Goal: Complete Application Form: Complete application form

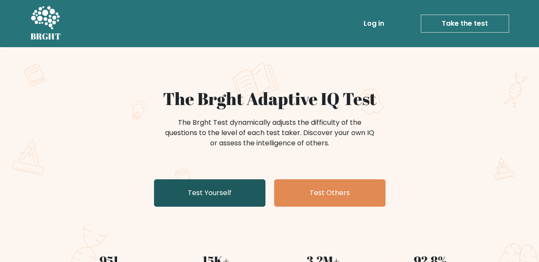
click at [235, 188] on link "Test Yourself" at bounding box center [210, 192] width 112 height 27
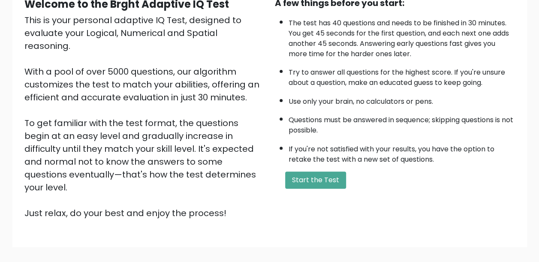
scroll to position [130, 0]
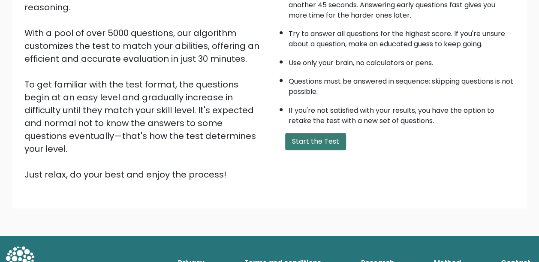
click at [332, 140] on button "Start the Test" at bounding box center [315, 141] width 61 height 17
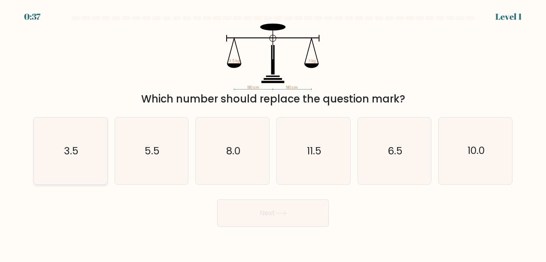
click at [84, 161] on icon "3.5" at bounding box center [70, 151] width 67 height 67
click at [273, 133] on input "a. 3.5" at bounding box center [273, 132] width 0 height 2
radio input "true"
click at [308, 213] on button "Next" at bounding box center [273, 212] width 112 height 27
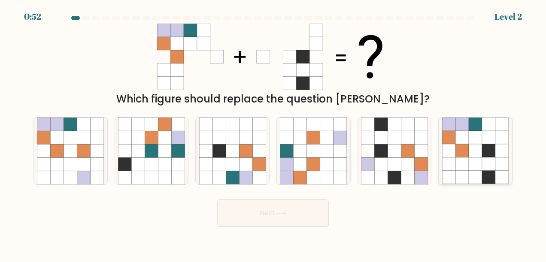
click at [479, 149] on icon at bounding box center [474, 151] width 13 height 13
click at [273, 133] on input "f." at bounding box center [273, 132] width 0 height 2
radio input "true"
click at [278, 209] on button "Next" at bounding box center [273, 212] width 112 height 27
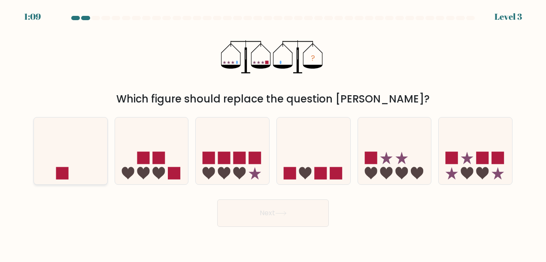
click at [79, 160] on icon at bounding box center [70, 151] width 73 height 60
click at [273, 133] on input "a." at bounding box center [273, 132] width 0 height 2
radio input "true"
click at [286, 211] on icon at bounding box center [281, 213] width 12 height 5
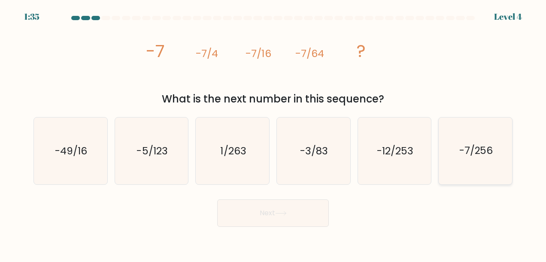
click at [483, 150] on text "-7/256" at bounding box center [476, 151] width 34 height 14
click at [273, 133] on input "f. -7/256" at bounding box center [273, 132] width 0 height 2
radio input "true"
click at [285, 218] on button "Next" at bounding box center [273, 212] width 112 height 27
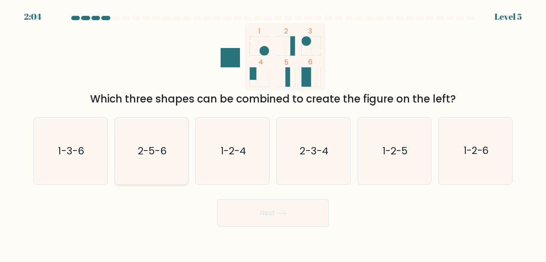
click at [159, 158] on icon "2-5-6" at bounding box center [151, 151] width 67 height 67
click at [273, 133] on input "b. 2-5-6" at bounding box center [273, 132] width 0 height 2
radio input "true"
click at [282, 220] on button "Next" at bounding box center [273, 212] width 112 height 27
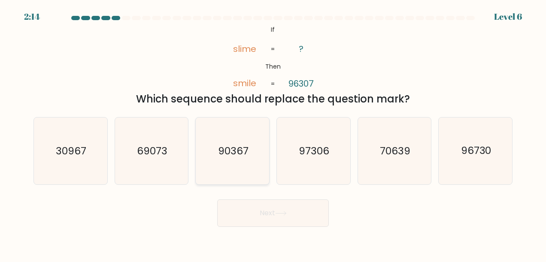
click at [241, 154] on text "90367" at bounding box center [233, 151] width 30 height 14
click at [273, 133] on input "c. 90367" at bounding box center [273, 132] width 0 height 2
radio input "true"
click at [277, 232] on body "2:14 Level 6 If" at bounding box center [273, 131] width 546 height 262
click at [275, 220] on button "Next" at bounding box center [273, 212] width 112 height 27
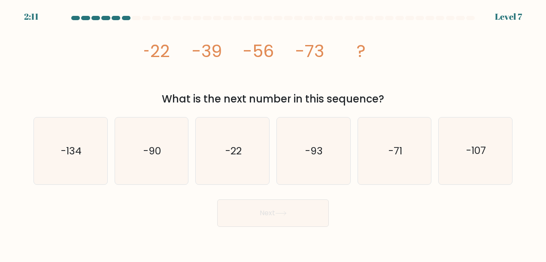
click at [289, 208] on button "Next" at bounding box center [273, 212] width 112 height 27
click at [337, 96] on div "What is the next number in this sequence?" at bounding box center [273, 98] width 468 height 15
click at [162, 156] on icon "-90" at bounding box center [151, 151] width 67 height 67
click at [273, 133] on input "b. -90" at bounding box center [273, 132] width 0 height 2
radio input "true"
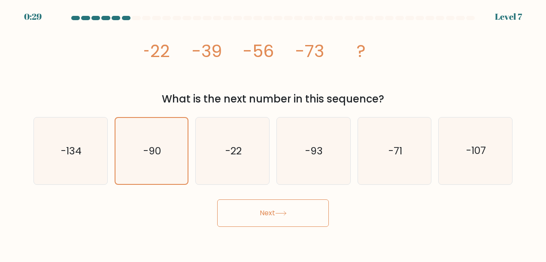
click at [285, 217] on button "Next" at bounding box center [273, 212] width 112 height 27
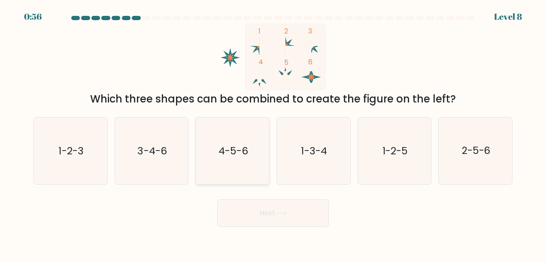
click at [234, 145] on text "4-5-6" at bounding box center [233, 151] width 30 height 14
click at [273, 133] on input "c. 4-5-6" at bounding box center [273, 132] width 0 height 2
radio input "true"
click at [297, 212] on button "Next" at bounding box center [273, 212] width 112 height 27
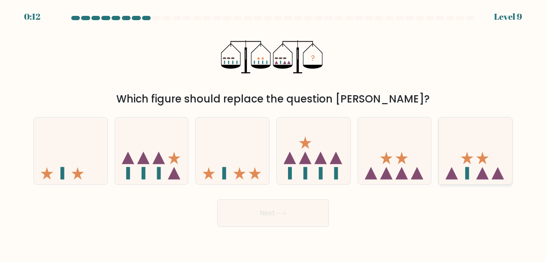
click at [484, 144] on icon at bounding box center [474, 151] width 73 height 60
click at [273, 133] on input "f." at bounding box center [273, 132] width 0 height 2
radio input "true"
click at [292, 210] on button "Next" at bounding box center [273, 212] width 112 height 27
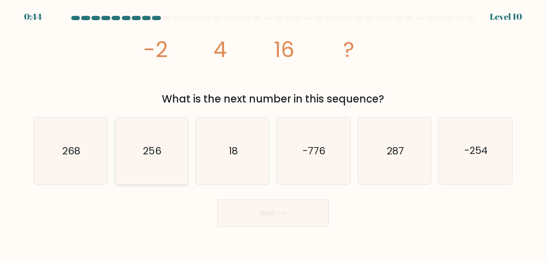
click at [153, 154] on text "256" at bounding box center [152, 151] width 18 height 14
click at [273, 133] on input "b. 256" at bounding box center [273, 132] width 0 height 2
radio input "true"
click at [297, 214] on button "Next" at bounding box center [273, 212] width 112 height 27
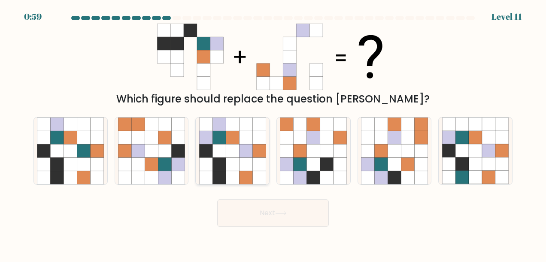
click at [229, 143] on icon at bounding box center [232, 137] width 13 height 13
click at [273, 133] on input "c." at bounding box center [273, 132] width 0 height 2
radio input "true"
click at [289, 214] on button "Next" at bounding box center [273, 212] width 112 height 27
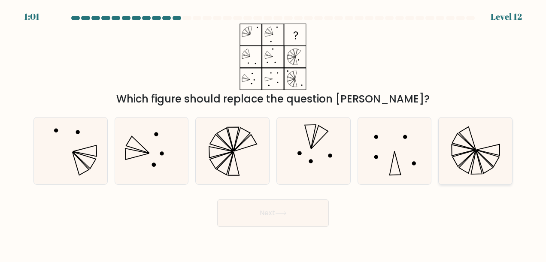
click at [491, 130] on icon at bounding box center [475, 151] width 67 height 67
click at [273, 131] on input "f." at bounding box center [273, 132] width 0 height 2
radio input "true"
click at [299, 220] on button "Next" at bounding box center [273, 212] width 112 height 27
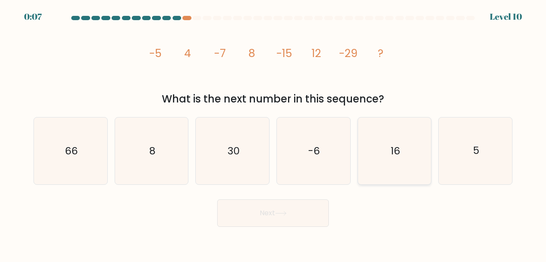
click at [396, 151] on text "16" at bounding box center [394, 151] width 9 height 14
click at [273, 133] on input "e. 16" at bounding box center [273, 132] width 0 height 2
radio input "true"
click at [292, 213] on button "Next" at bounding box center [273, 212] width 112 height 27
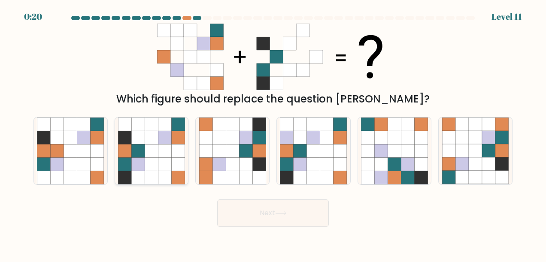
click at [157, 157] on icon at bounding box center [151, 151] width 13 height 13
click at [273, 133] on input "b." at bounding box center [273, 132] width 0 height 2
radio input "true"
click at [284, 211] on icon at bounding box center [281, 213] width 12 height 5
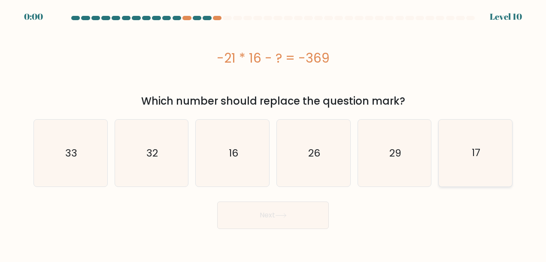
click at [475, 156] on text "17" at bounding box center [475, 153] width 9 height 14
click at [273, 133] on input "f. 17" at bounding box center [273, 132] width 0 height 2
radio input "true"
click at [319, 211] on button "Next" at bounding box center [273, 215] width 112 height 27
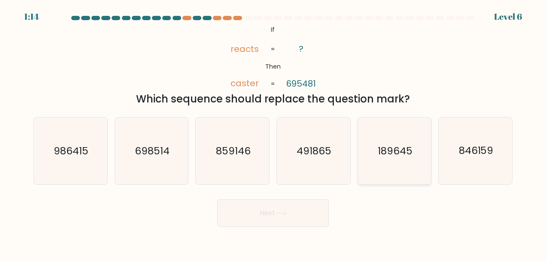
click at [395, 157] on text "189645" at bounding box center [394, 151] width 35 height 14
click at [273, 133] on input "e. 189645" at bounding box center [273, 132] width 0 height 2
radio input "true"
click at [289, 211] on button "Next" at bounding box center [273, 212] width 112 height 27
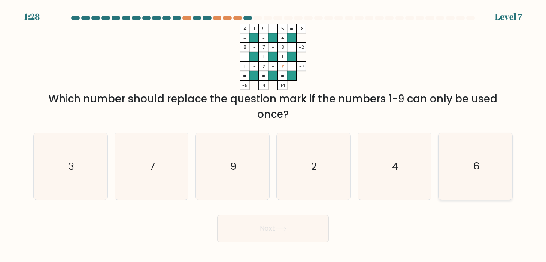
click at [484, 177] on icon "6" at bounding box center [475, 166] width 67 height 67
click at [273, 133] on input "f. 6" at bounding box center [273, 132] width 0 height 2
radio input "true"
click at [277, 226] on button "Next" at bounding box center [273, 228] width 112 height 27
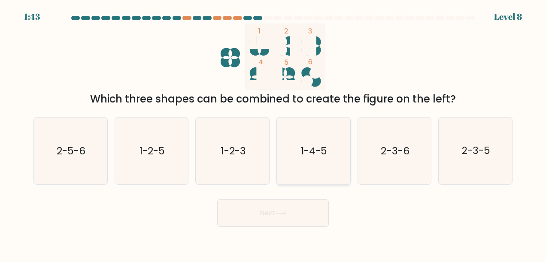
click at [304, 146] on text "1-4-5" at bounding box center [314, 151] width 26 height 14
click at [273, 133] on input "d. 1-4-5" at bounding box center [273, 132] width 0 height 2
radio input "true"
click at [298, 211] on button "Next" at bounding box center [273, 212] width 112 height 27
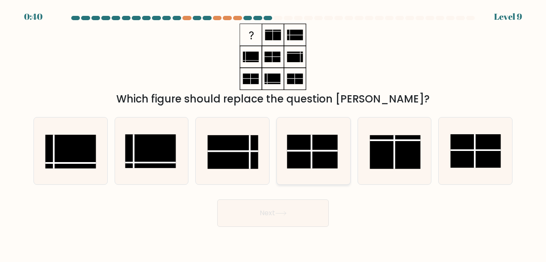
click at [306, 151] on line at bounding box center [312, 151] width 51 height 0
click at [273, 133] on input "d." at bounding box center [273, 132] width 0 height 2
radio input "true"
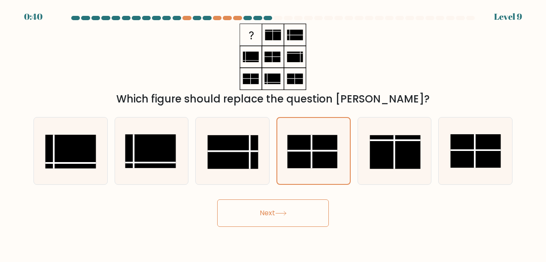
click at [317, 220] on button "Next" at bounding box center [273, 212] width 112 height 27
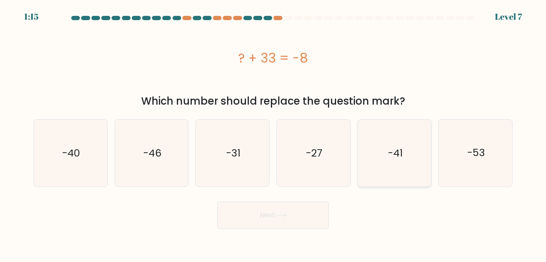
click at [398, 149] on text "-41" at bounding box center [395, 153] width 15 height 14
click at [273, 133] on input "e. -41" at bounding box center [273, 132] width 0 height 2
radio input "true"
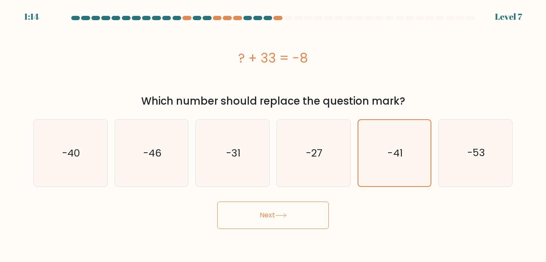
click at [294, 216] on button "Next" at bounding box center [273, 215] width 112 height 27
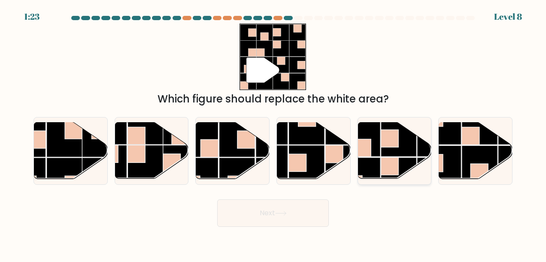
click at [414, 156] on rect at bounding box center [398, 139] width 36 height 36
click at [273, 133] on input "e." at bounding box center [273, 132] width 0 height 2
radio input "true"
click at [268, 213] on button "Next" at bounding box center [273, 212] width 112 height 27
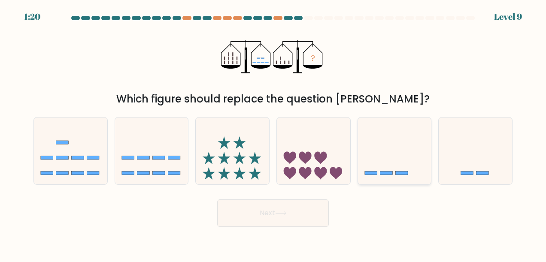
click at [407, 155] on icon at bounding box center [394, 151] width 73 height 60
click at [273, 133] on input "e." at bounding box center [273, 132] width 0 height 2
radio input "true"
click at [304, 209] on button "Next" at bounding box center [273, 212] width 112 height 27
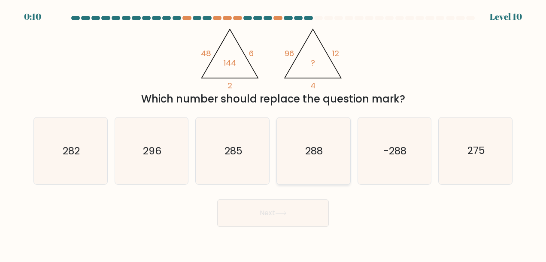
click at [303, 156] on icon "288" at bounding box center [313, 151] width 67 height 67
click at [273, 133] on input "d. 288" at bounding box center [273, 132] width 0 height 2
radio input "true"
click at [284, 211] on icon at bounding box center [281, 213] width 12 height 5
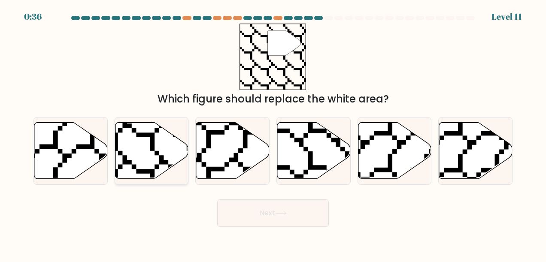
click at [140, 150] on icon at bounding box center [151, 151] width 73 height 56
click at [273, 133] on input "b." at bounding box center [273, 132] width 0 height 2
radio input "true"
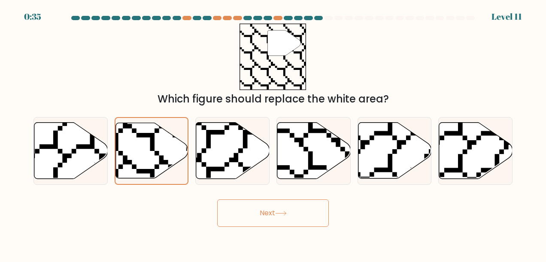
click at [311, 214] on button "Next" at bounding box center [273, 212] width 112 height 27
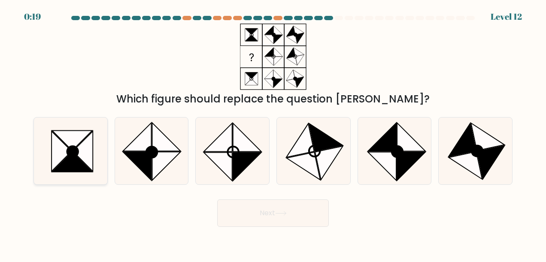
click at [72, 157] on icon at bounding box center [72, 151] width 11 height 11
click at [273, 133] on input "a." at bounding box center [273, 132] width 0 height 2
radio input "true"
click at [303, 217] on button "Next" at bounding box center [273, 212] width 112 height 27
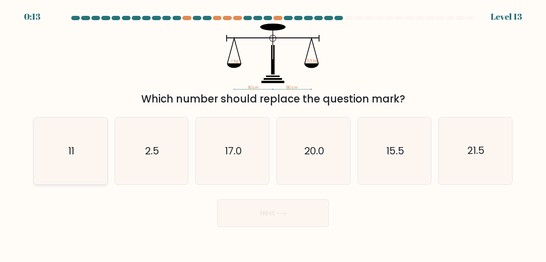
click at [71, 157] on text "11" at bounding box center [71, 151] width 6 height 14
click at [273, 133] on input "a. 11" at bounding box center [273, 132] width 0 height 2
radio input "true"
click at [304, 213] on button "Next" at bounding box center [273, 212] width 112 height 27
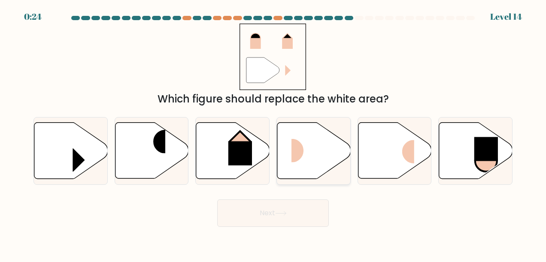
click at [324, 150] on icon at bounding box center [313, 151] width 73 height 56
click at [273, 133] on input "d." at bounding box center [273, 132] width 0 height 2
radio input "true"
click at [302, 211] on button "Next" at bounding box center [273, 212] width 112 height 27
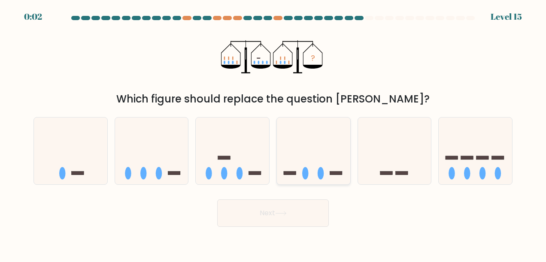
click at [322, 155] on icon at bounding box center [313, 151] width 73 height 60
click at [273, 133] on input "d." at bounding box center [273, 132] width 0 height 2
radio input "true"
click at [301, 207] on button "Next" at bounding box center [273, 212] width 112 height 27
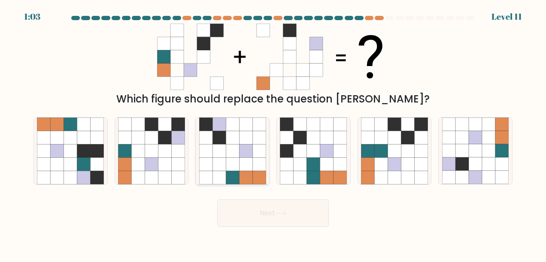
click at [237, 160] on icon at bounding box center [232, 164] width 13 height 13
click at [273, 133] on input "c." at bounding box center [273, 132] width 0 height 2
radio input "true"
click at [271, 213] on button "Next" at bounding box center [273, 212] width 112 height 27
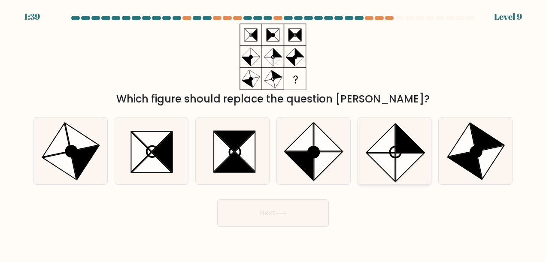
drag, startPoint x: 401, startPoint y: 152, endPoint x: 393, endPoint y: 157, distance: 8.5
click at [401, 153] on circle at bounding box center [394, 152] width 15 height 15
click at [273, 133] on input "e." at bounding box center [273, 132] width 0 height 2
radio input "true"
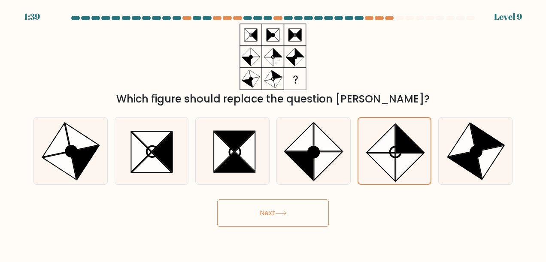
click at [302, 216] on button "Next" at bounding box center [273, 212] width 112 height 27
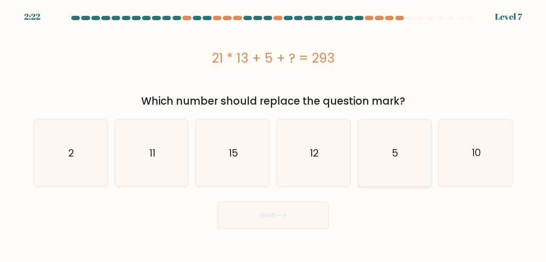
click at [410, 147] on icon "5" at bounding box center [394, 153] width 67 height 67
click at [273, 133] on input "e. 5" at bounding box center [273, 132] width 0 height 2
radio input "true"
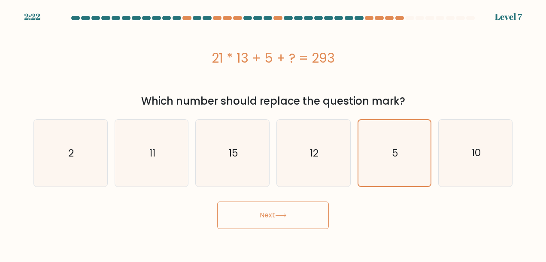
click at [314, 207] on button "Next" at bounding box center [273, 215] width 112 height 27
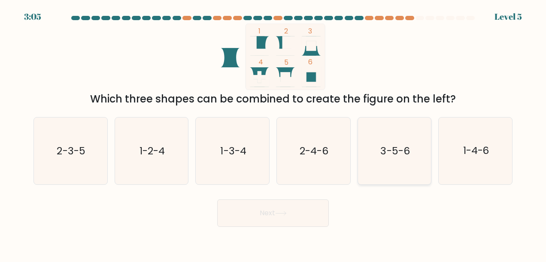
click at [413, 142] on icon "3-5-6" at bounding box center [394, 151] width 67 height 67
click at [273, 133] on input "e. 3-5-6" at bounding box center [273, 132] width 0 height 2
radio input "true"
click at [290, 236] on body "3:05 Level 5" at bounding box center [273, 131] width 546 height 262
click at [284, 218] on button "Next" at bounding box center [273, 212] width 112 height 27
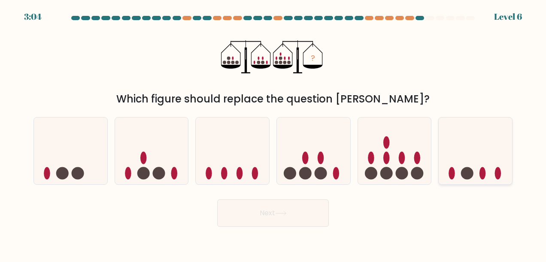
click at [479, 155] on icon at bounding box center [474, 151] width 73 height 60
click at [273, 133] on input "f." at bounding box center [273, 132] width 0 height 2
radio input "true"
click at [286, 234] on body "3:49 Level 6" at bounding box center [273, 131] width 546 height 262
click at [299, 206] on button "Next" at bounding box center [273, 212] width 112 height 27
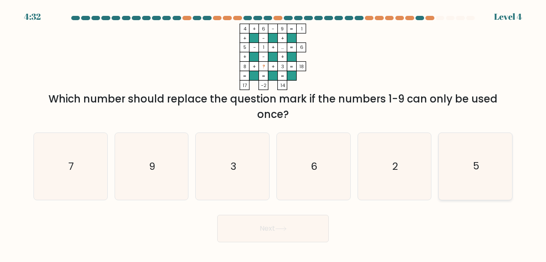
click at [455, 164] on icon "5" at bounding box center [475, 166] width 67 height 67
click at [273, 133] on input "f. 5" at bounding box center [273, 132] width 0 height 2
radio input "true"
click at [324, 214] on div "Next" at bounding box center [272, 227] width 489 height 32
click at [305, 231] on button "Next" at bounding box center [273, 228] width 112 height 27
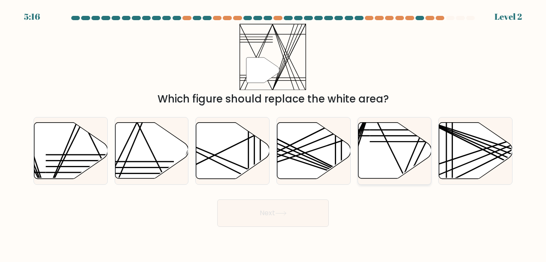
click at [393, 173] on icon at bounding box center [394, 151] width 73 height 56
click at [273, 133] on input "e." at bounding box center [273, 132] width 0 height 2
radio input "true"
click at [299, 219] on button "Next" at bounding box center [273, 212] width 112 height 27
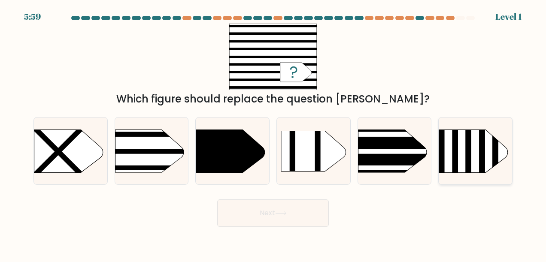
click at [478, 146] on icon at bounding box center [473, 151] width 69 height 43
click at [273, 133] on input "f." at bounding box center [273, 132] width 0 height 2
radio input "true"
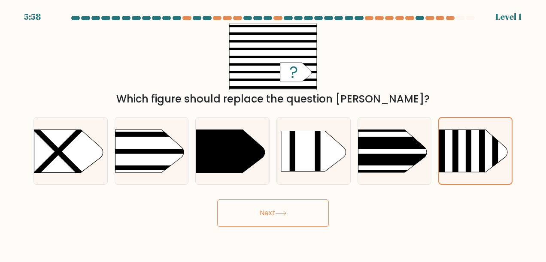
click at [286, 207] on button "Next" at bounding box center [273, 212] width 112 height 27
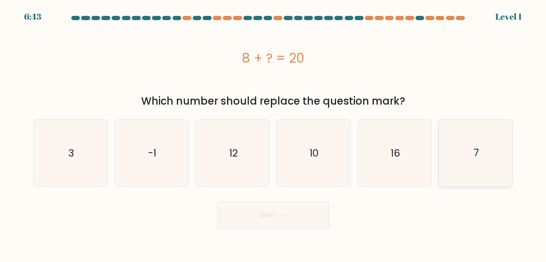
click at [459, 148] on icon "7" at bounding box center [475, 153] width 67 height 67
click at [273, 133] on input "f. 7" at bounding box center [273, 132] width 0 height 2
radio input "true"
click at [298, 225] on button "Next" at bounding box center [273, 215] width 112 height 27
click at [283, 226] on button "Next" at bounding box center [273, 215] width 112 height 27
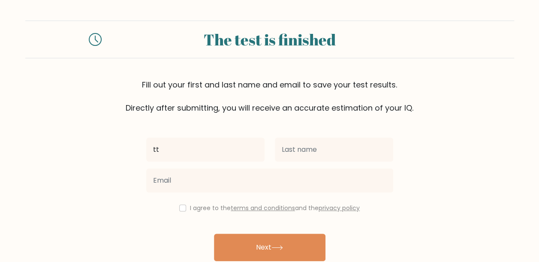
type input "tt"
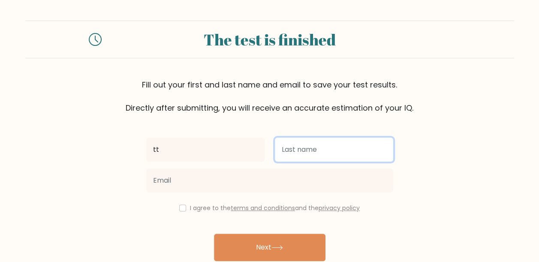
click at [302, 148] on input "text" at bounding box center [334, 150] width 118 height 24
type input "hh"
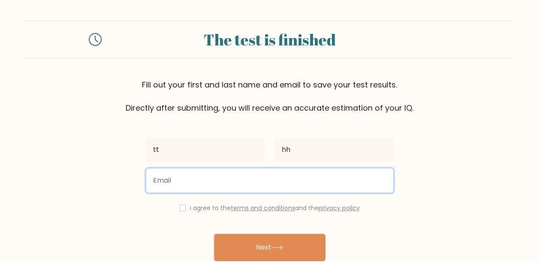
click at [226, 179] on input "email" at bounding box center [269, 181] width 247 height 24
click at [351, 184] on input "email" at bounding box center [269, 181] width 247 height 24
type input "[EMAIL_ADDRESS][DOMAIN_NAME]"
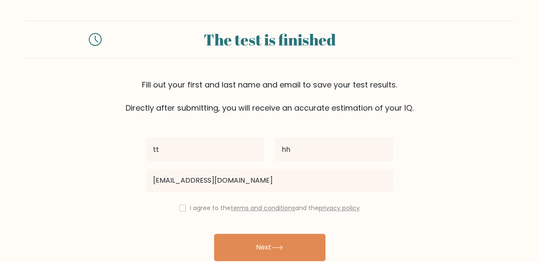
click at [177, 206] on div "I agree to the terms and conditions and the privacy policy" at bounding box center [269, 208] width 257 height 10
click at [179, 207] on input "checkbox" at bounding box center [182, 208] width 7 height 7
checkbox input "true"
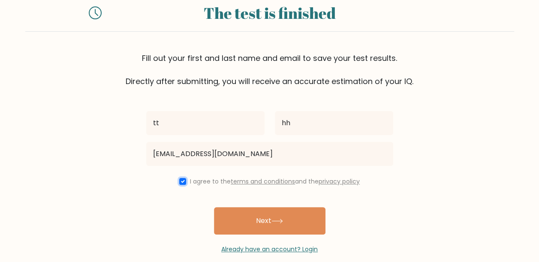
scroll to position [38, 0]
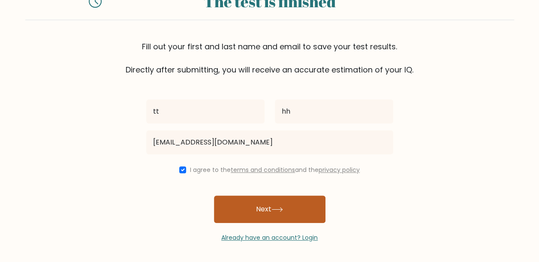
click at [270, 207] on button "Next" at bounding box center [270, 209] width 112 height 27
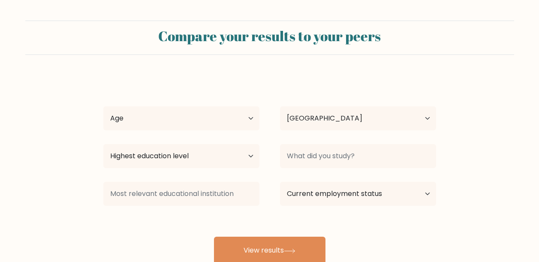
select select "CO"
click at [229, 115] on select "Age Under [DEMOGRAPHIC_DATA] [DEMOGRAPHIC_DATA] [DEMOGRAPHIC_DATA] [DEMOGRAPHIC…" at bounding box center [181, 118] width 156 height 24
select select "25_34"
click at [103, 106] on select "Age Under [DEMOGRAPHIC_DATA] [DEMOGRAPHIC_DATA] [DEMOGRAPHIC_DATA] [DEMOGRAPHIC…" at bounding box center [181, 118] width 156 height 24
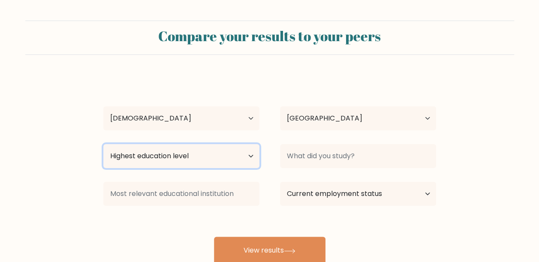
click at [237, 160] on select "Highest education level No schooling Primary Lower Secondary Upper Secondary Oc…" at bounding box center [181, 156] width 156 height 24
select select "bachelors_degree"
click at [103, 144] on select "Highest education level No schooling Primary Lower Secondary Upper Secondary Oc…" at bounding box center [181, 156] width 156 height 24
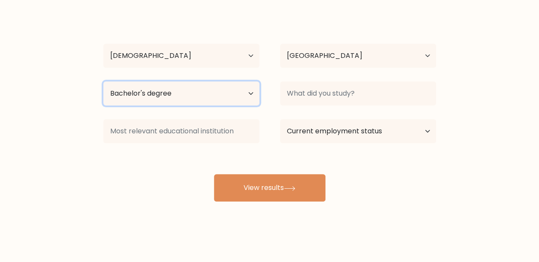
scroll to position [63, 0]
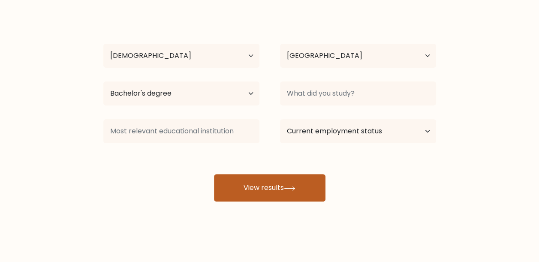
click at [291, 190] on icon at bounding box center [290, 188] width 12 height 5
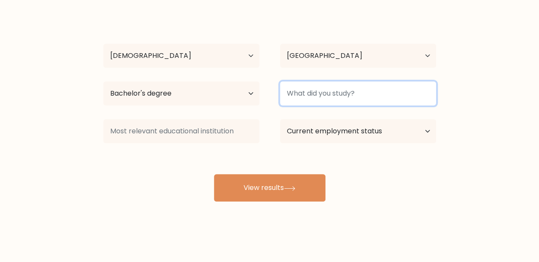
click at [320, 95] on input at bounding box center [358, 93] width 156 height 24
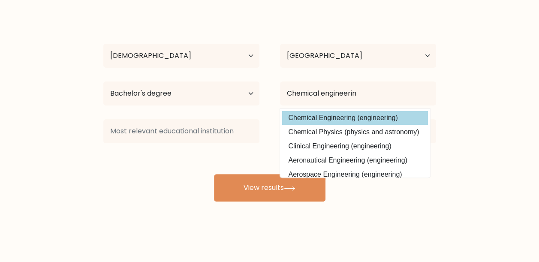
click at [344, 118] on option "Chemical Engineering (engineering)" at bounding box center [355, 118] width 146 height 14
type input "Chemical Engineering"
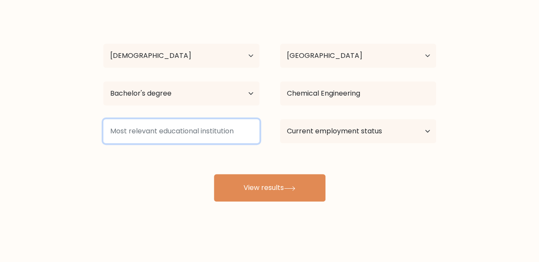
click at [193, 124] on input at bounding box center [181, 131] width 156 height 24
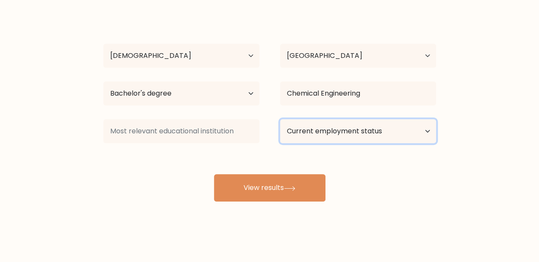
click at [315, 132] on select "Current employment status Employed Student Retired Other / prefer not to answer" at bounding box center [358, 131] width 156 height 24
select select "employed"
click at [280, 119] on select "Current employment status Employed Student Retired Other / prefer not to answer" at bounding box center [358, 131] width 156 height 24
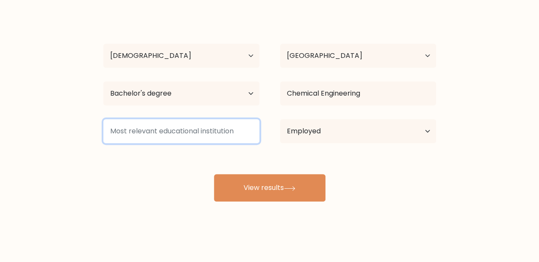
click at [238, 134] on input at bounding box center [181, 131] width 156 height 24
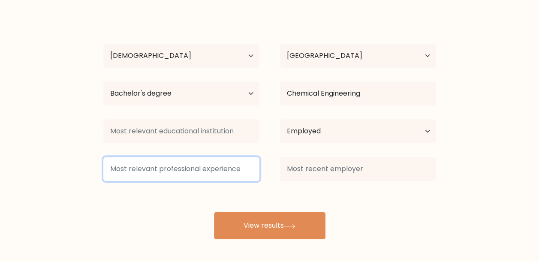
click at [226, 175] on input at bounding box center [181, 169] width 156 height 24
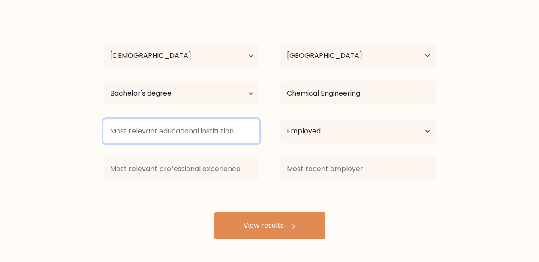
click at [200, 137] on input at bounding box center [181, 131] width 156 height 24
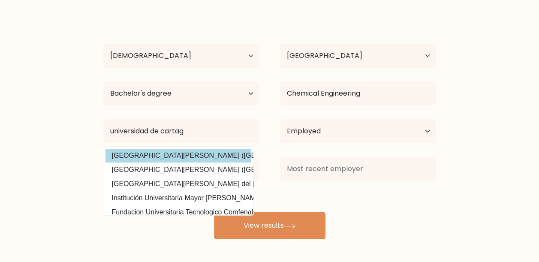
click at [183, 158] on option "Universidad de Cartagena (Colombia)" at bounding box center [179, 156] width 146 height 14
type input "[GEOGRAPHIC_DATA][PERSON_NAME]"
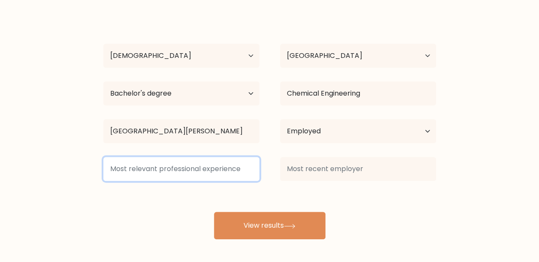
click at [206, 162] on input at bounding box center [181, 169] width 156 height 24
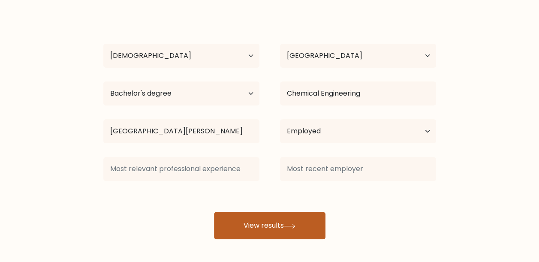
click at [278, 216] on button "View results" at bounding box center [270, 225] width 112 height 27
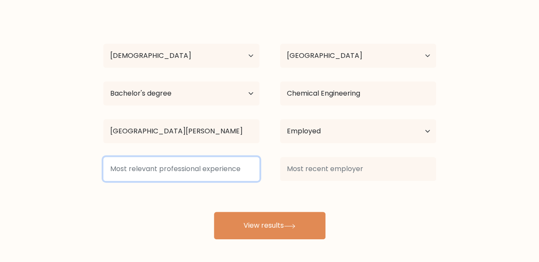
click at [241, 173] on input at bounding box center [181, 169] width 156 height 24
type input "s"
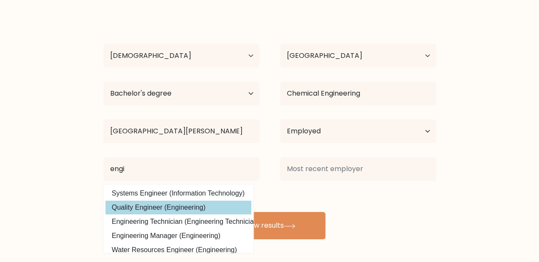
click at [179, 209] on option "Quality Engineer (Engineering)" at bounding box center [179, 208] width 146 height 14
type input "Quality Engineer"
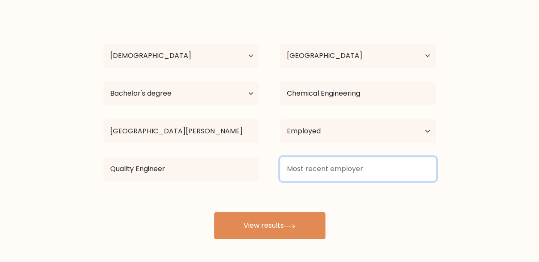
click at [361, 168] on input at bounding box center [358, 169] width 156 height 24
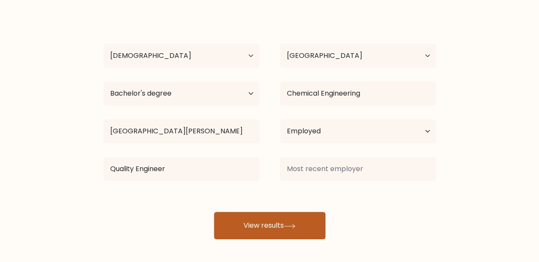
click at [300, 226] on button "View results" at bounding box center [270, 225] width 112 height 27
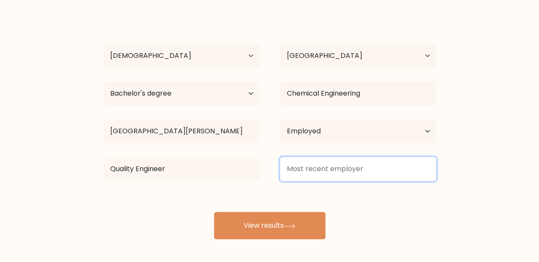
click at [341, 168] on input at bounding box center [358, 169] width 156 height 24
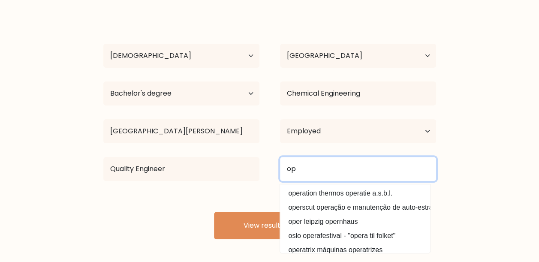
type input "o"
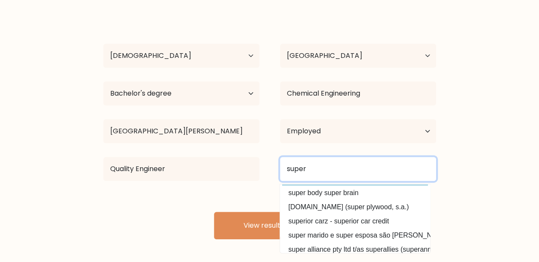
scroll to position [84, 0]
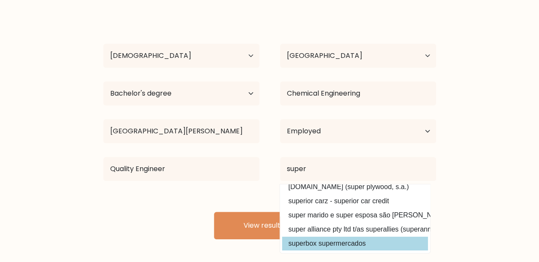
click at [350, 237] on option "superbox supermercados" at bounding box center [355, 244] width 146 height 14
type input "superbox supermercados"
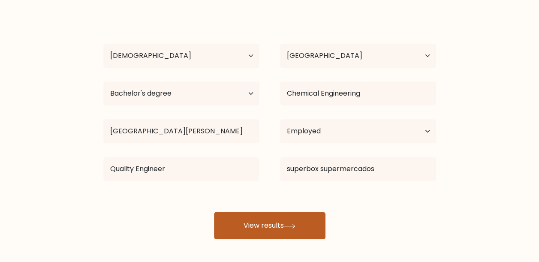
click at [256, 229] on button "View results" at bounding box center [270, 225] width 112 height 27
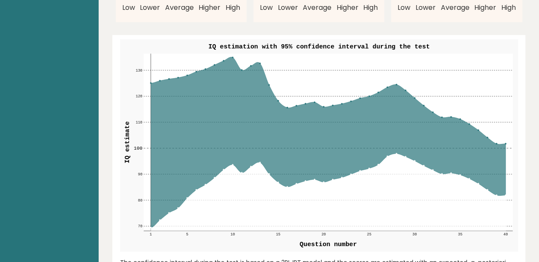
scroll to position [1029, 0]
